Goal: Use online tool/utility: Utilize a website feature to perform a specific function

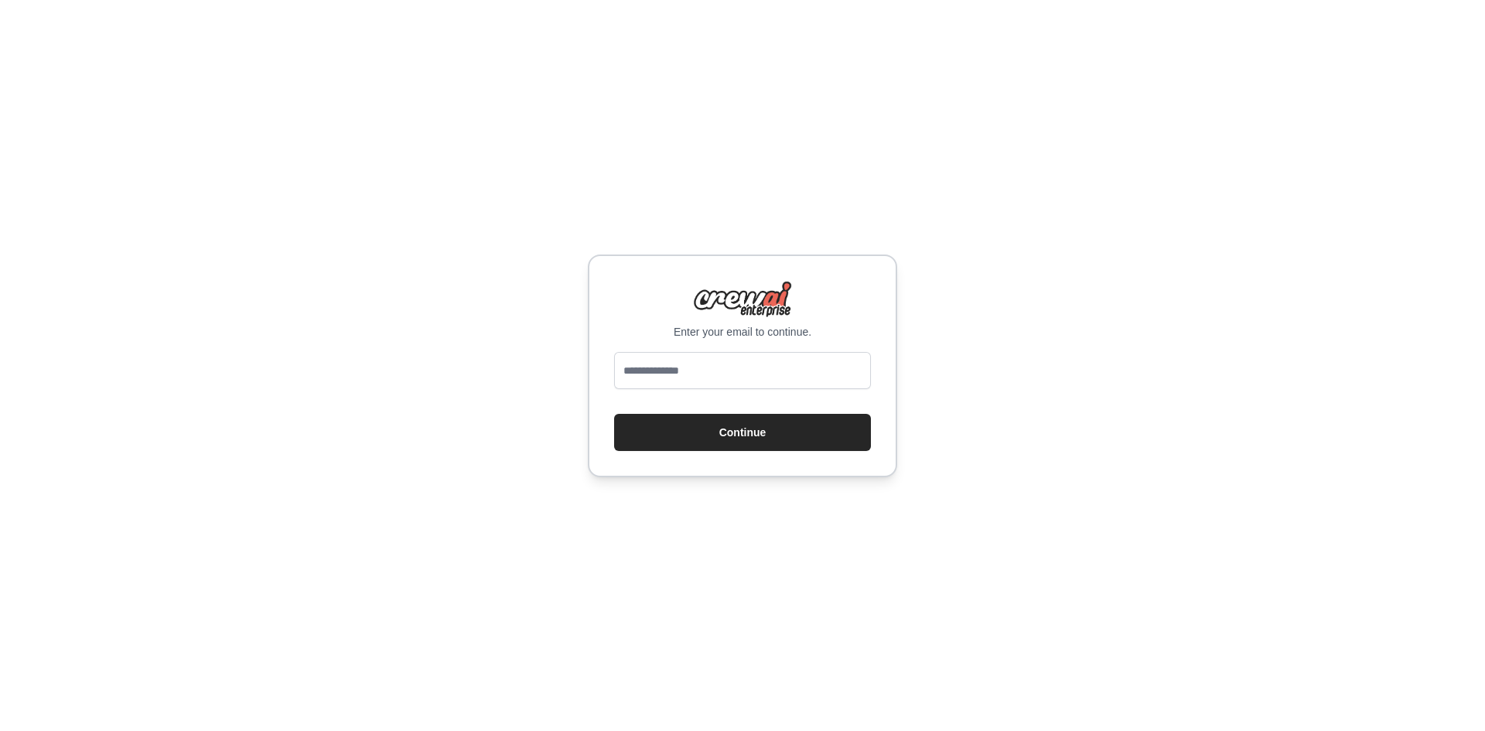
type input "**********"
drag, startPoint x: 0, startPoint y: 0, endPoint x: 740, endPoint y: 427, distance: 854.4
click at [740, 427] on button "Continue" at bounding box center [742, 432] width 257 height 37
click at [796, 427] on button "Continue" at bounding box center [742, 432] width 257 height 37
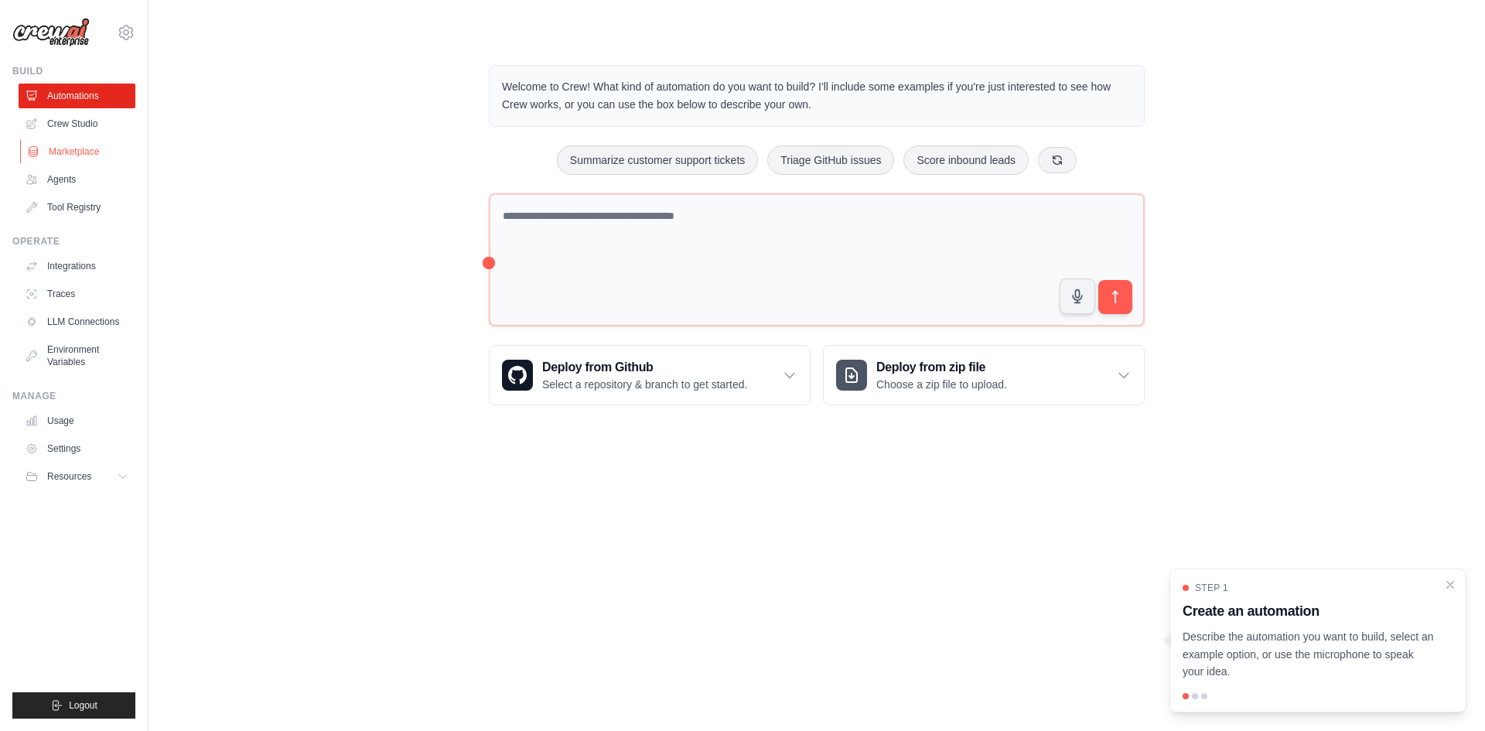
click at [88, 151] on link "Marketplace" at bounding box center [78, 151] width 117 height 25
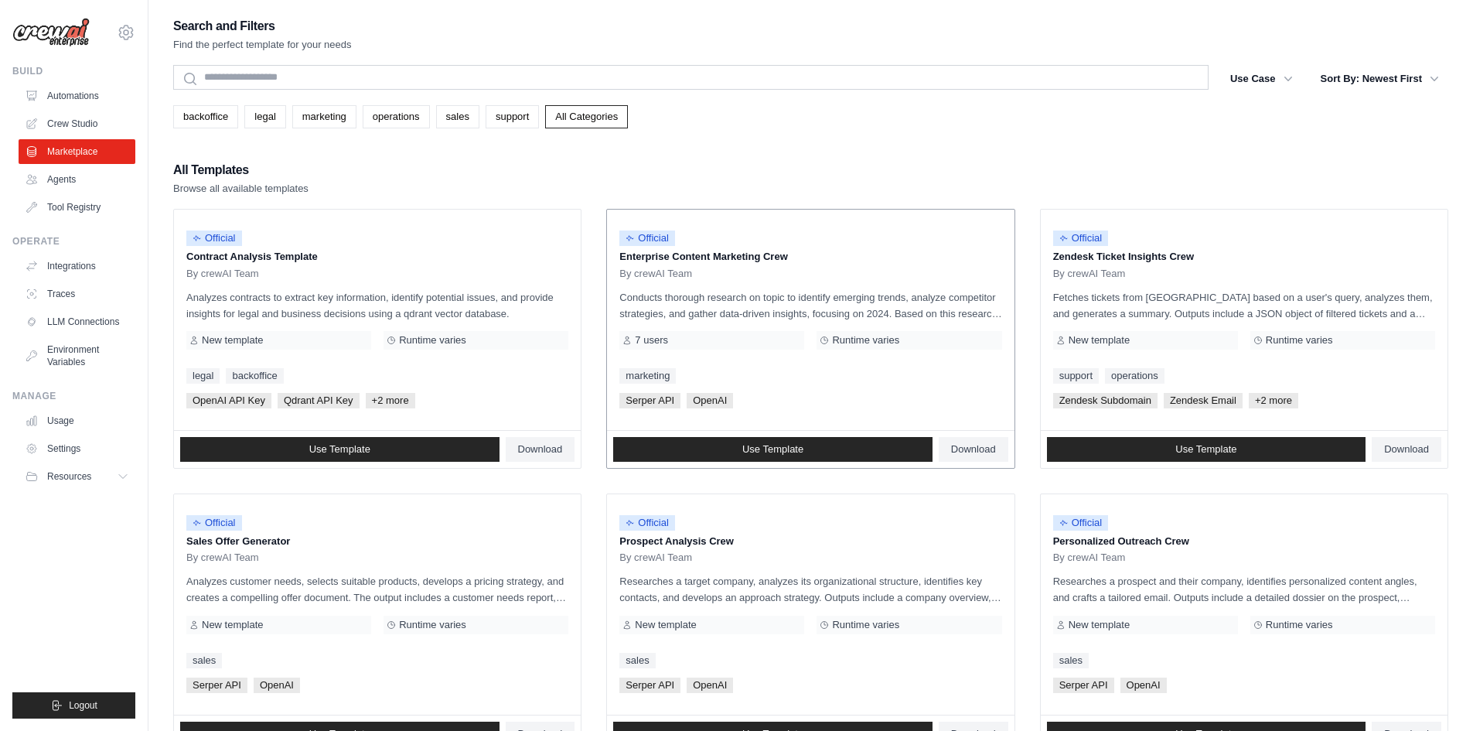
click at [652, 404] on span "Serper API" at bounding box center [649, 400] width 61 height 15
drag, startPoint x: 892, startPoint y: 302, endPoint x: 984, endPoint y: 302, distance: 92.0
click at [984, 302] on p "Conducts thorough research on topic to identify emerging trends, analyze compet…" at bounding box center [810, 305] width 382 height 32
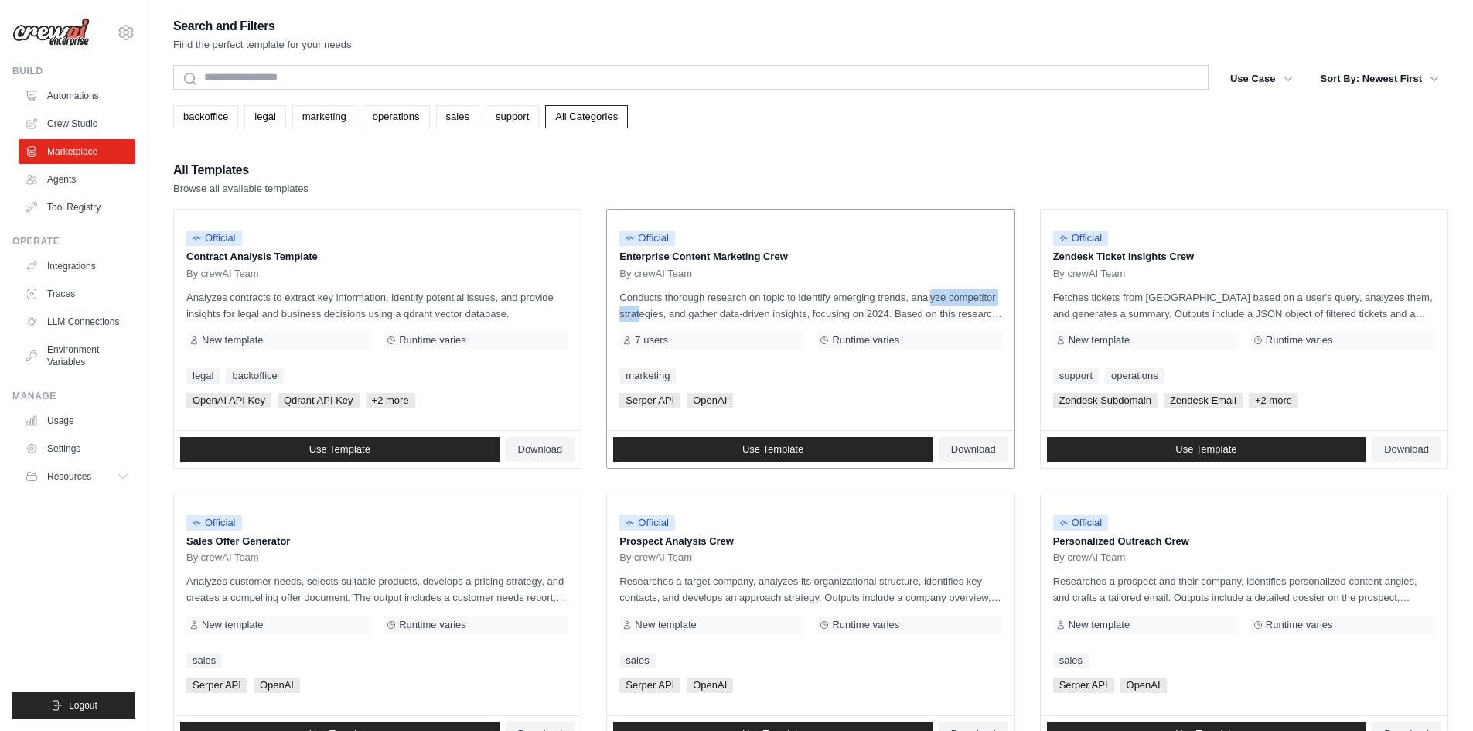
click at [984, 302] on p "Conducts thorough research on topic to identify emerging trends, analyze compet…" at bounding box center [810, 305] width 382 height 32
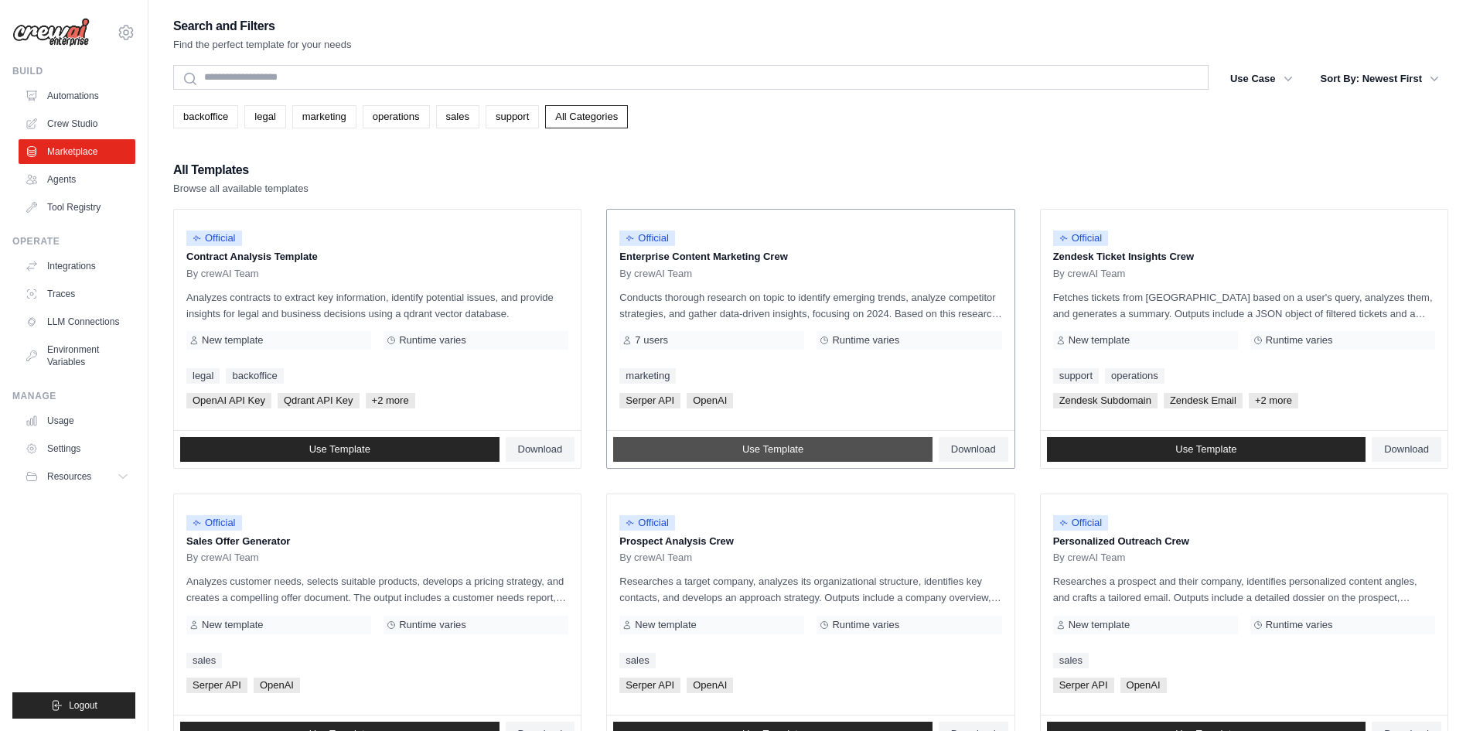
click at [748, 443] on span "Use Template" at bounding box center [772, 449] width 61 height 12
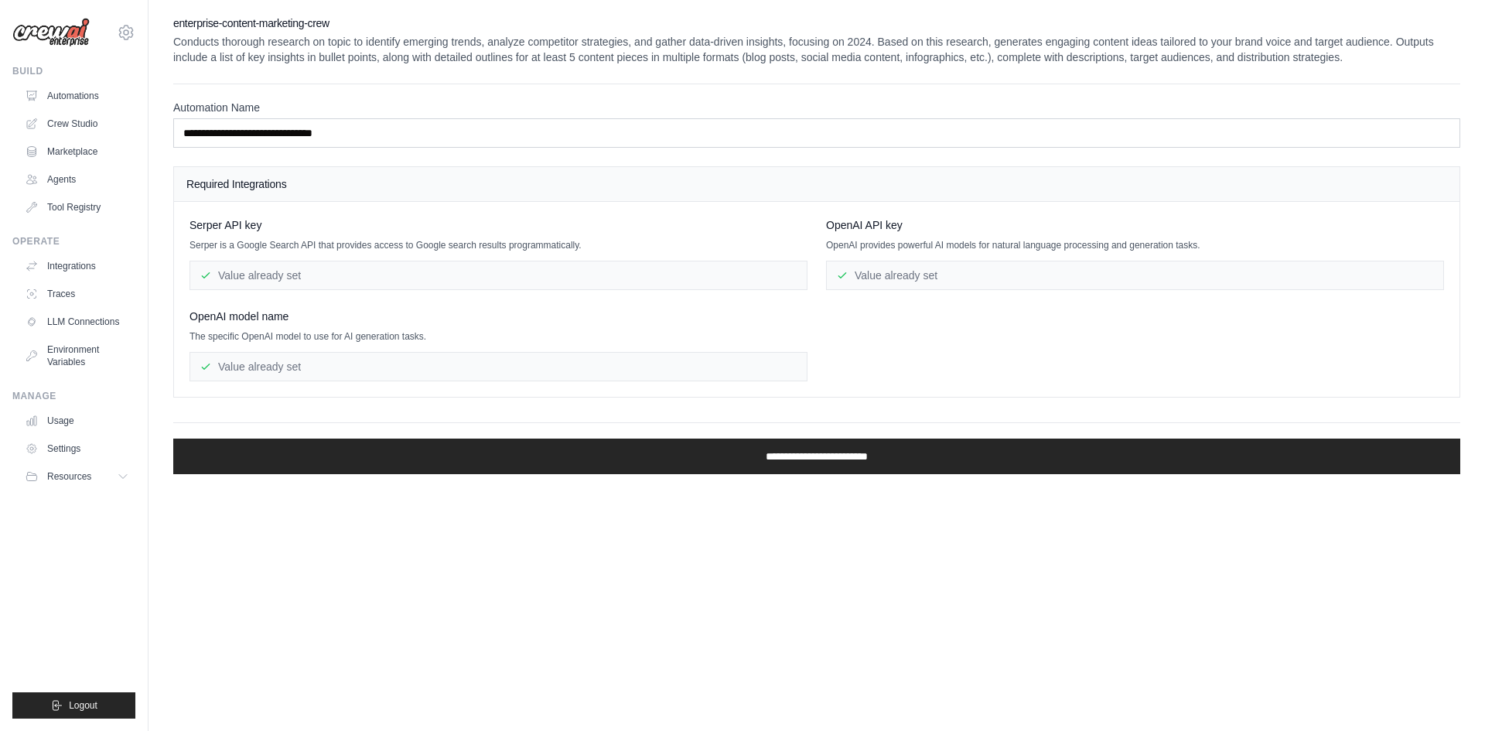
click at [433, 268] on div "Value already set" at bounding box center [498, 275] width 618 height 29
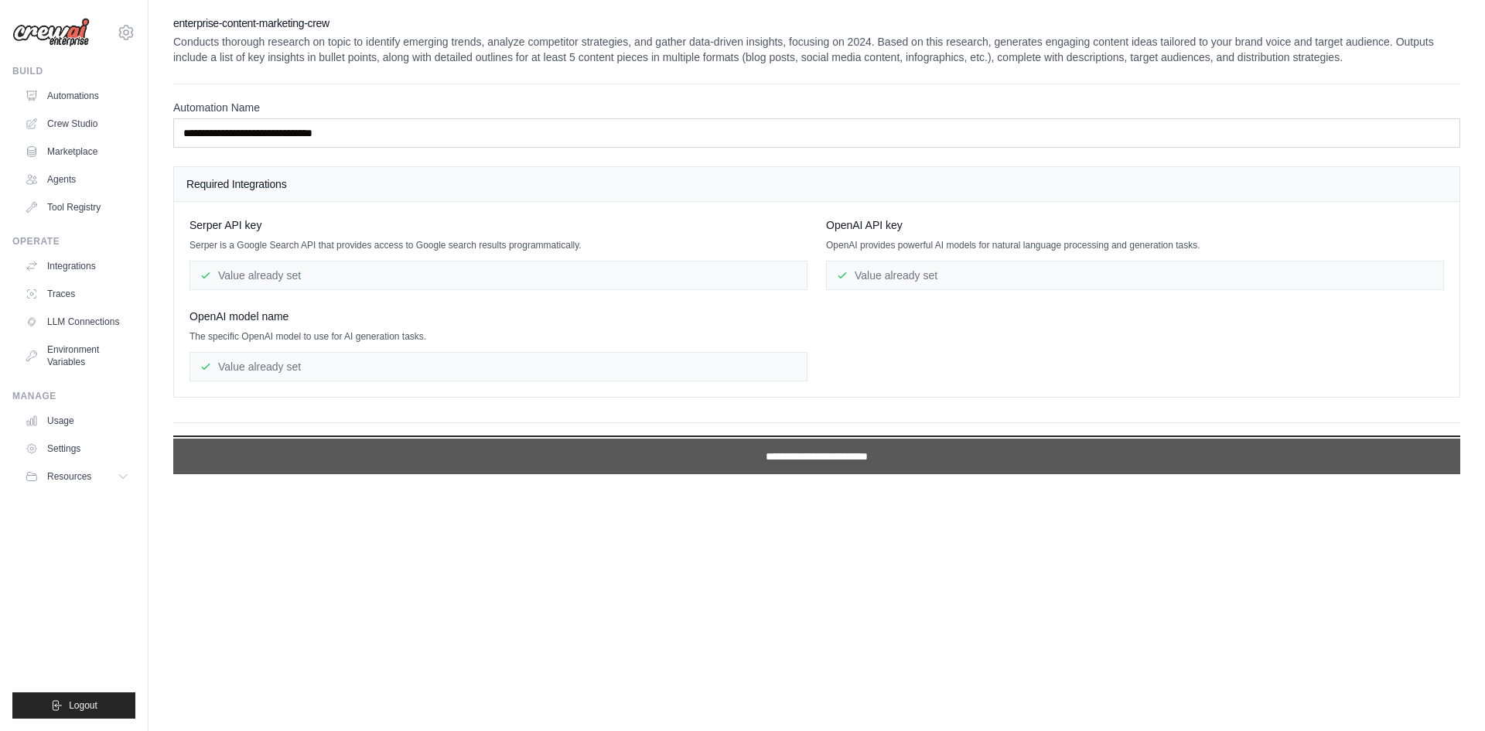
click at [769, 450] on input "**********" at bounding box center [816, 457] width 1287 height 36
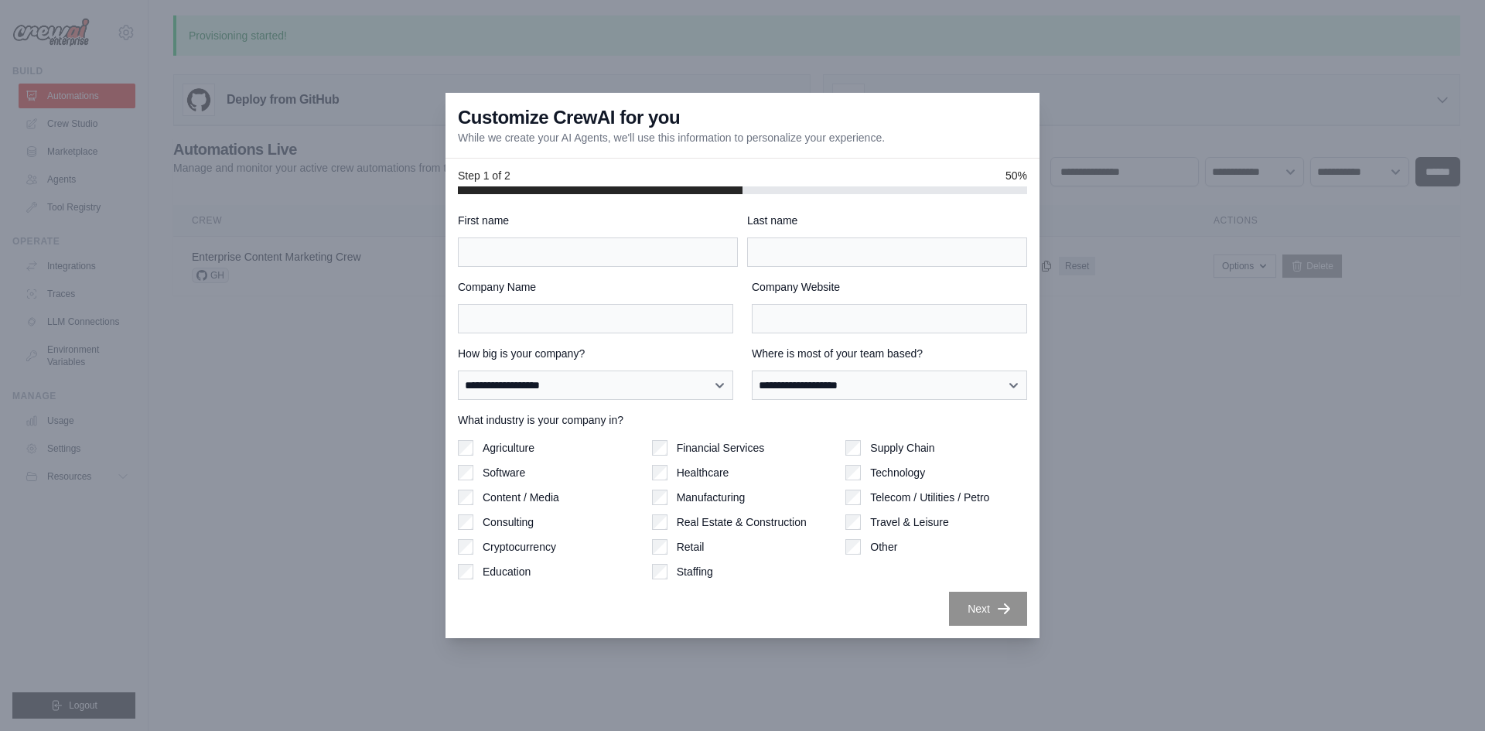
click at [166, 129] on div at bounding box center [742, 365] width 1485 height 731
click at [155, 581] on div at bounding box center [742, 365] width 1485 height 731
click at [155, 575] on div at bounding box center [742, 365] width 1485 height 731
drag, startPoint x: 155, startPoint y: 575, endPoint x: 731, endPoint y: 711, distance: 592.0
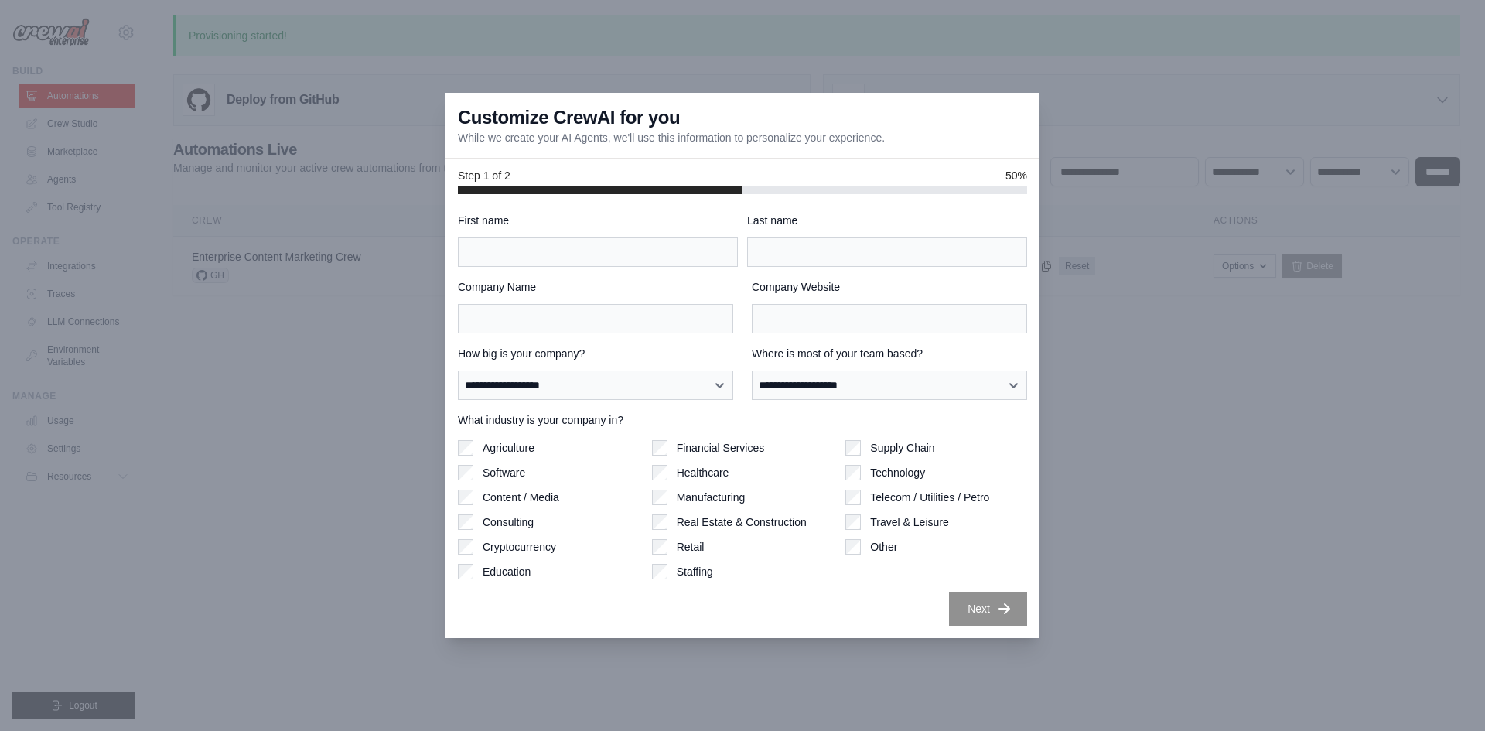
click at [259, 602] on div at bounding box center [742, 365] width 1485 height 731
click at [1187, 159] on div at bounding box center [742, 365] width 1485 height 731
click at [1184, 160] on div at bounding box center [742, 365] width 1485 height 731
